Goal: Check status

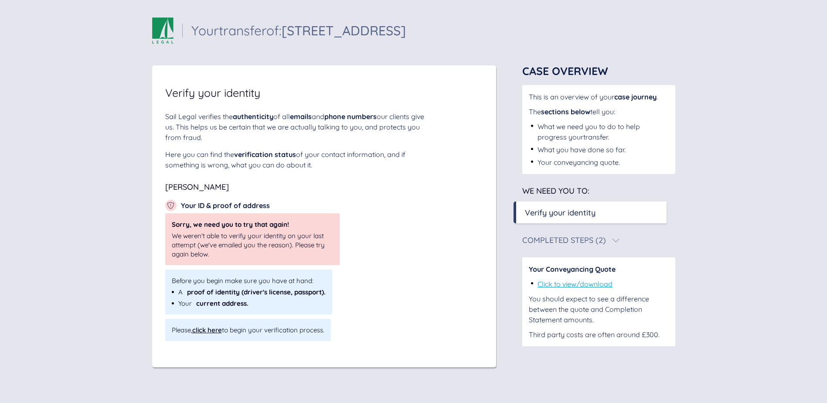
click at [596, 242] on div "Completed Steps (2)" at bounding box center [565, 240] width 84 height 8
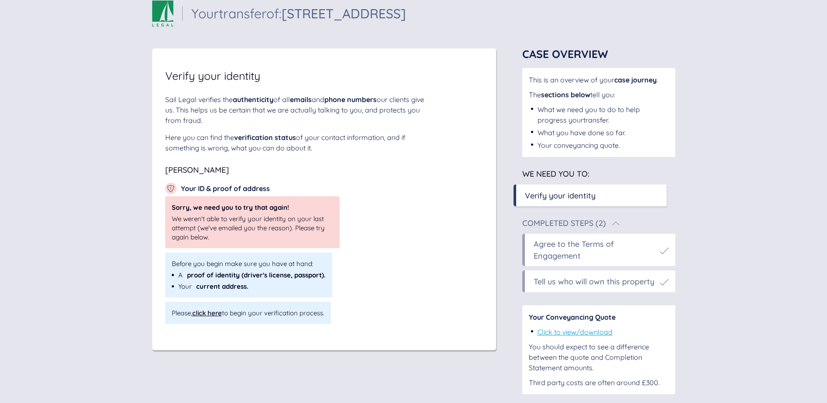
scroll to position [26, 0]
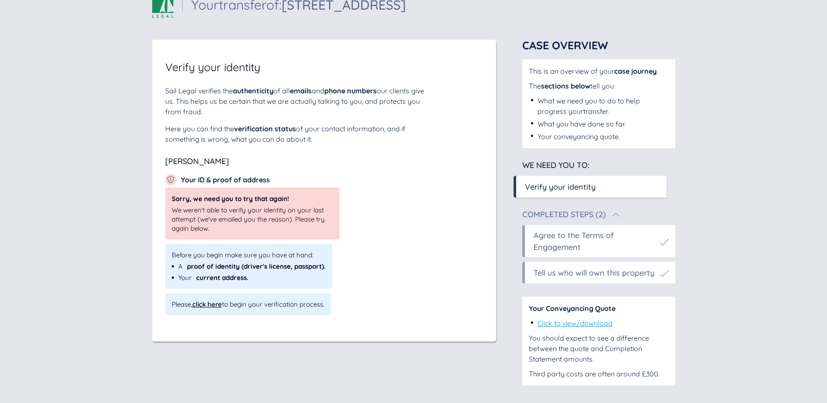
click at [566, 361] on div "You should expect to see a difference between the quote and Completion Statemen…" at bounding box center [599, 348] width 140 height 31
click at [429, 113] on div "Sail Legal verifies the authenticity of all emails and phone numbers our client…" at bounding box center [324, 114] width 318 height 59
click at [562, 322] on link "Click to view/download" at bounding box center [575, 323] width 75 height 9
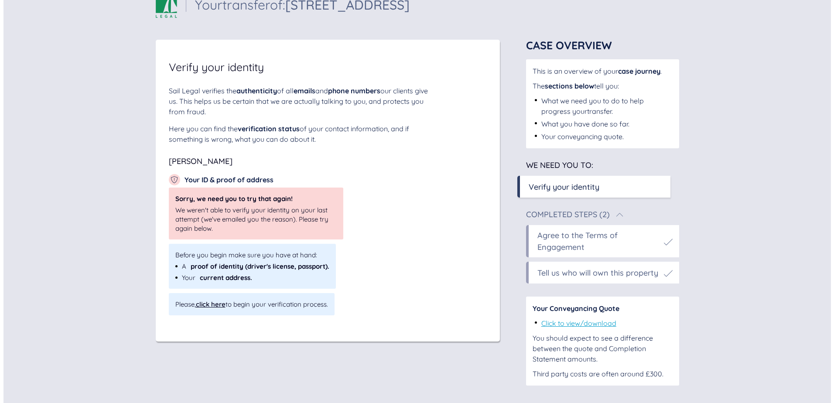
scroll to position [0, 0]
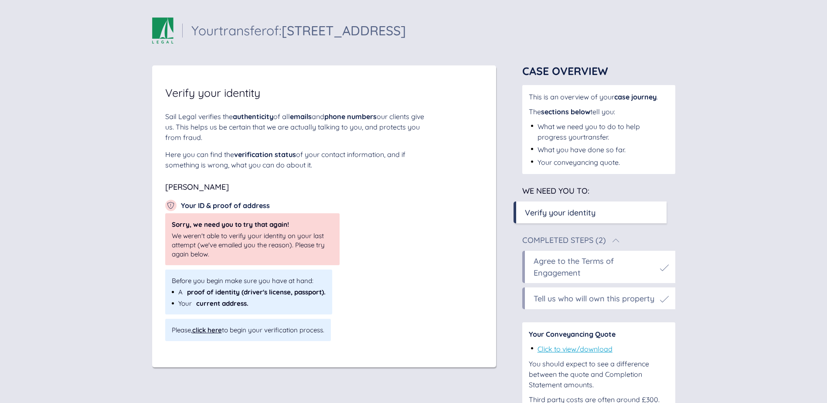
click at [613, 127] on div "What we need you to do to help progress your transfer ." at bounding box center [603, 131] width 131 height 21
click at [209, 331] on div "click here" at bounding box center [207, 330] width 30 height 8
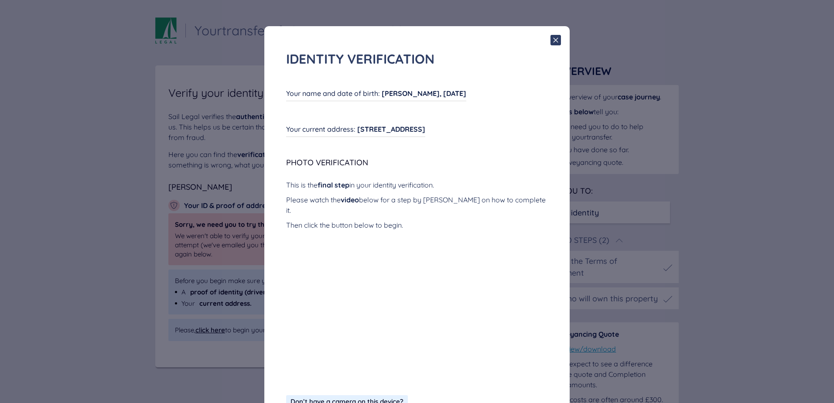
click at [554, 42] on icon at bounding box center [556, 40] width 10 height 10
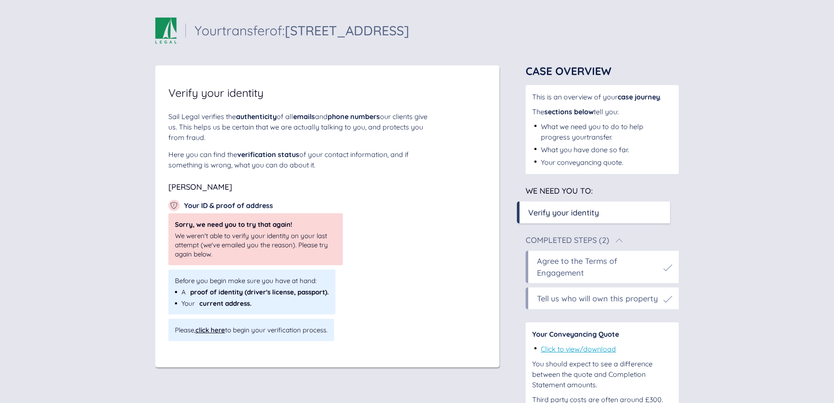
click at [631, 240] on div "Completed Steps (2)" at bounding box center [602, 240] width 153 height 8
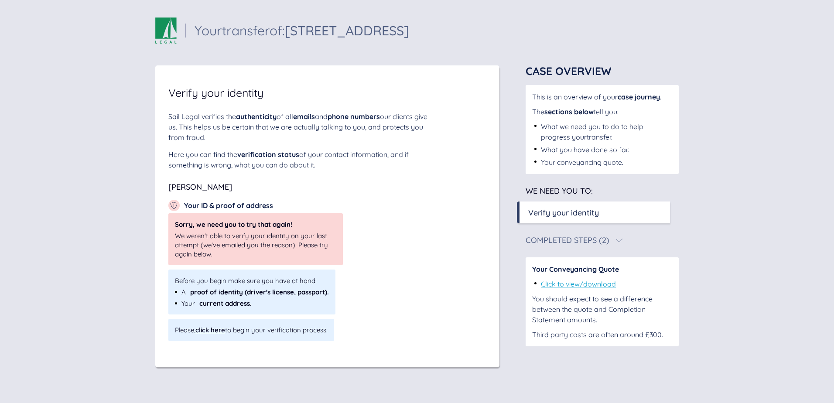
click at [631, 240] on div "Completed Steps (2)" at bounding box center [602, 240] width 153 height 8
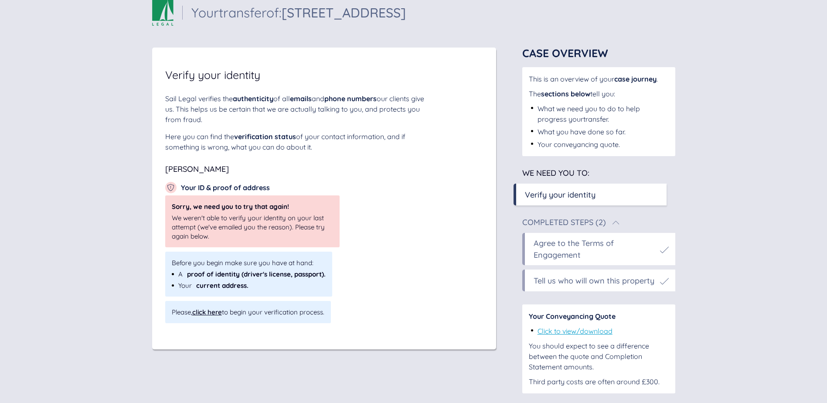
scroll to position [26, 0]
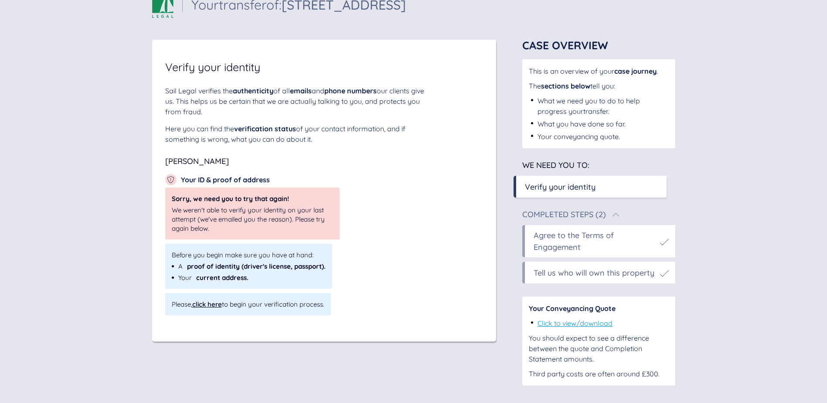
click at [595, 187] on div "Verify your identity" at bounding box center [560, 187] width 71 height 12
click at [588, 325] on link "Click to view/download" at bounding box center [575, 323] width 75 height 9
click at [388, 265] on div "[PERSON_NAME] Your ID & proof of address Sorry, we need you to try that again! …" at bounding box center [324, 236] width 318 height 158
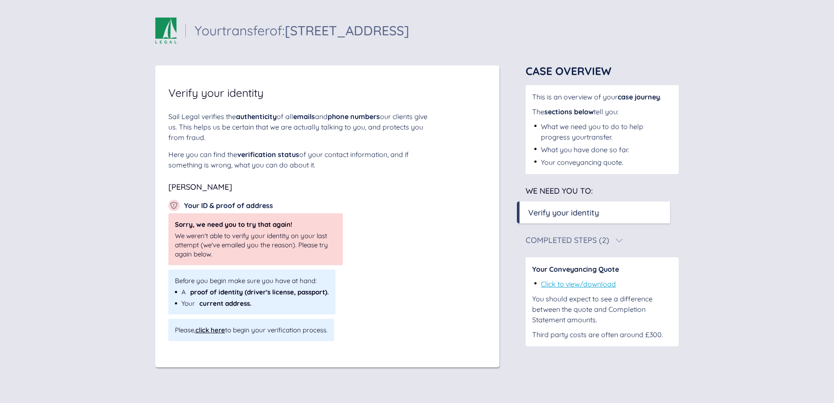
click at [585, 210] on div "Verify your identity" at bounding box center [563, 213] width 71 height 12
click at [215, 129] on div "Sail Legal verifies the authenticity of all emails and phone numbers our client…" at bounding box center [299, 126] width 262 height 31
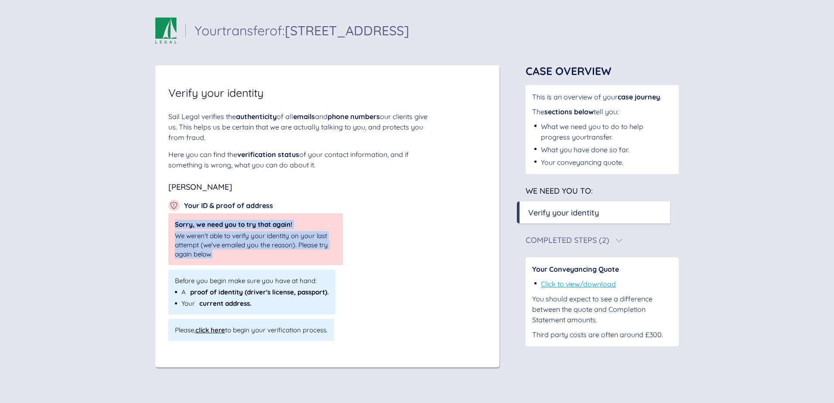
drag, startPoint x: 375, startPoint y: 252, endPoint x: 146, endPoint y: 218, distance: 231.0
click at [146, 218] on div "Sail Legal - Your case Your transfer of: 9 Jetstar Way Your transfer of: 9 Jets…" at bounding box center [417, 201] width 834 height 403
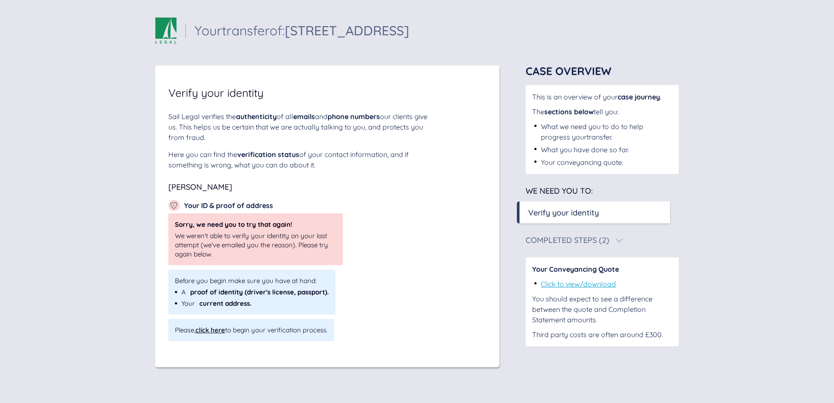
drag, startPoint x: 146, startPoint y: 218, endPoint x: 139, endPoint y: 209, distance: 11.5
click at [139, 209] on div "Sail Legal - Your case Your transfer of: 9 Jetstar Way Your transfer of: 9 Jets…" at bounding box center [417, 201] width 834 height 403
click at [256, 107] on div "Verify your identity Sail Legal verifies the authenticity of all emails and pho…" at bounding box center [327, 214] width 318 height 254
click at [372, 132] on div "Sail Legal verifies the authenticity of all emails and phone numbers our client…" at bounding box center [299, 126] width 262 height 31
